Goal: Book appointment/travel/reservation

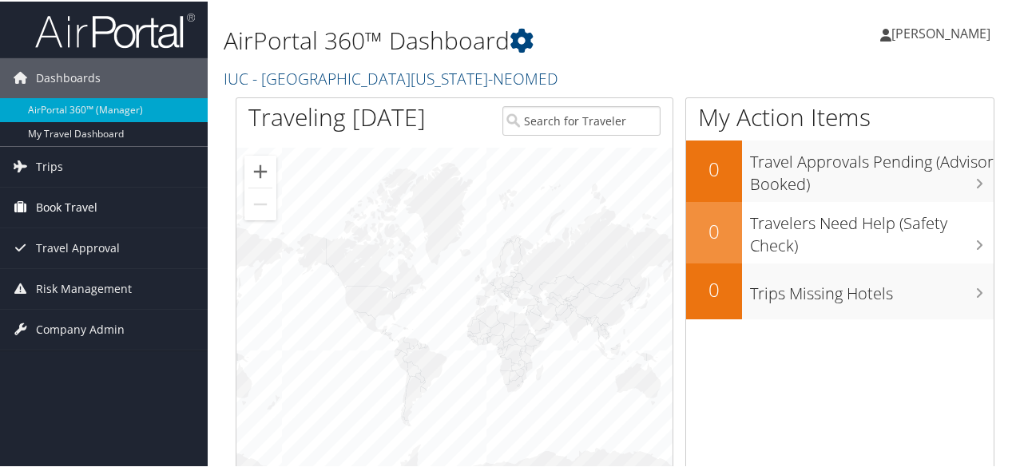
click at [61, 208] on span "Book Travel" at bounding box center [67, 206] width 62 height 40
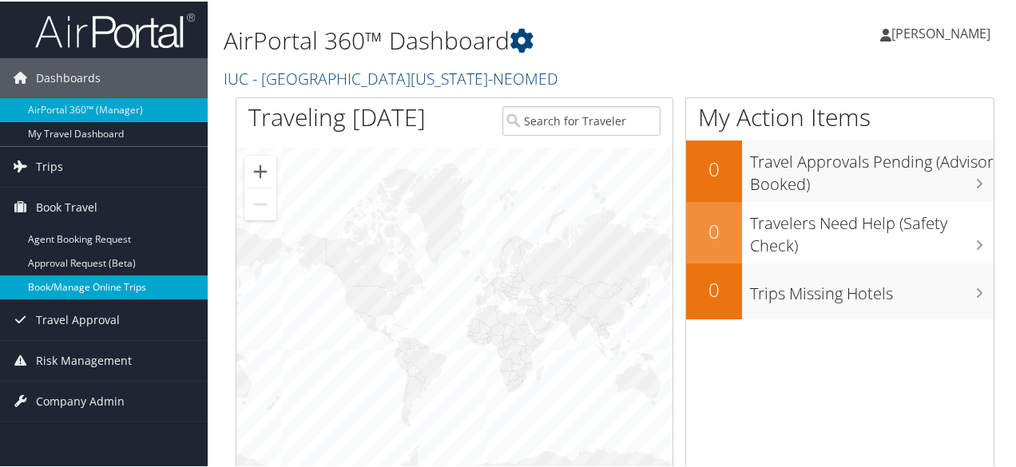
click at [67, 285] on link "Book/Manage Online Trips" at bounding box center [104, 286] width 208 height 24
